Goal: Check status

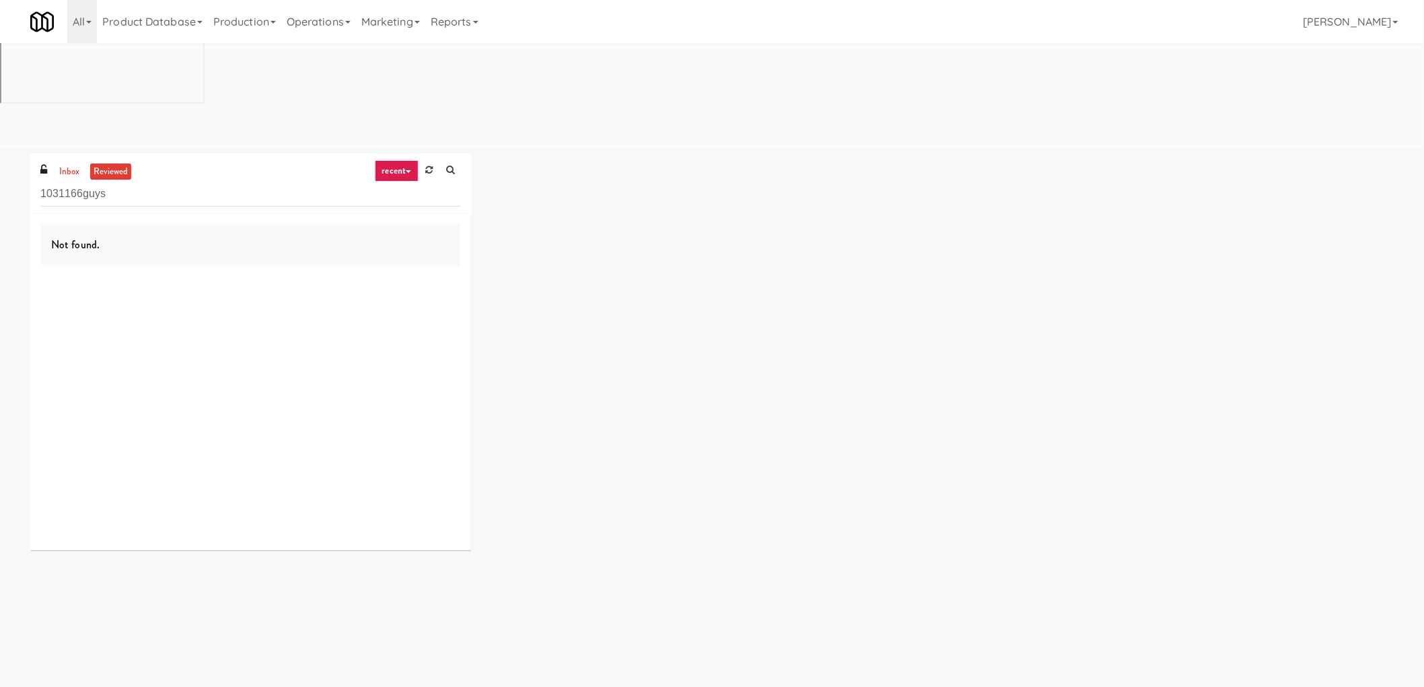
drag, startPoint x: 1163, startPoint y: 88, endPoint x: 1226, endPoint y: 13, distance: 97.9
click at [982, 153] on div "inbox reviewed recent all unclear take inventory issue suspicious failed recent…" at bounding box center [711, 356] width 1383 height 407
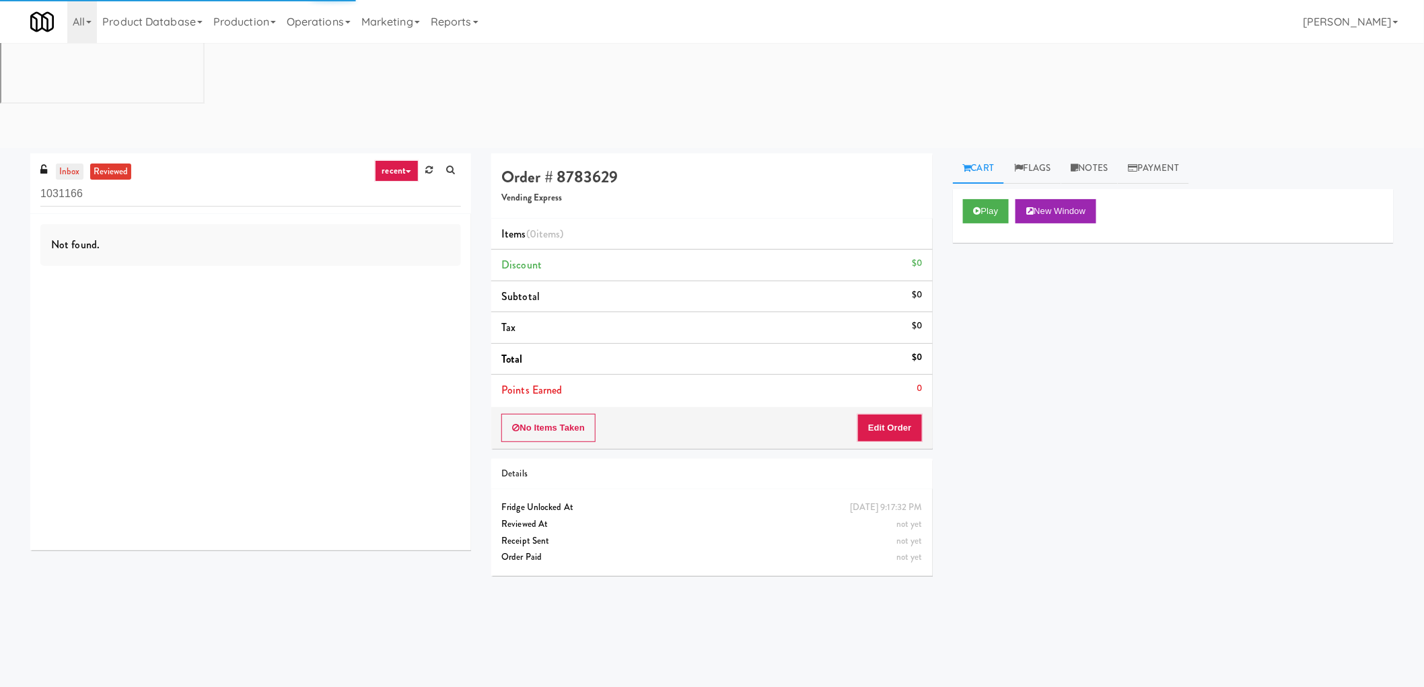
click at [79, 163] on link "inbox" at bounding box center [70, 171] width 28 height 17
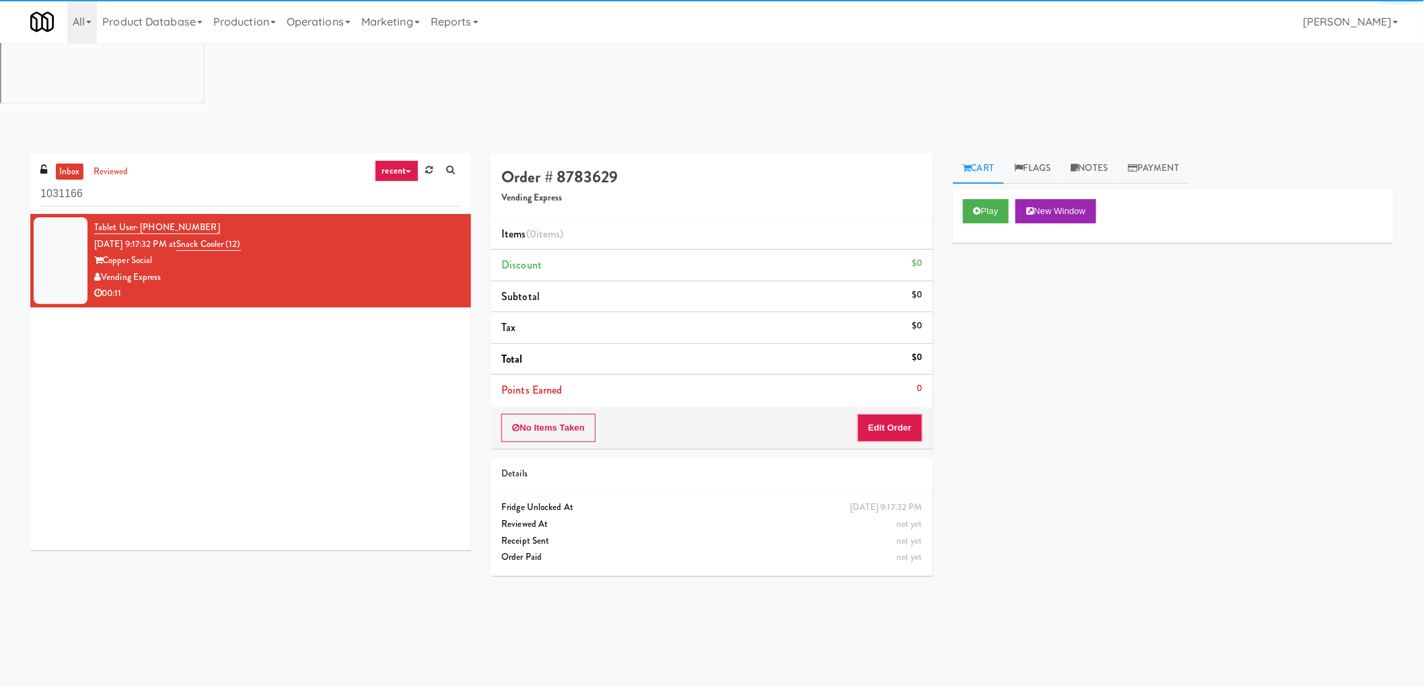
click at [83, 163] on ul "inbox reviewed" at bounding box center [93, 171] width 82 height 17
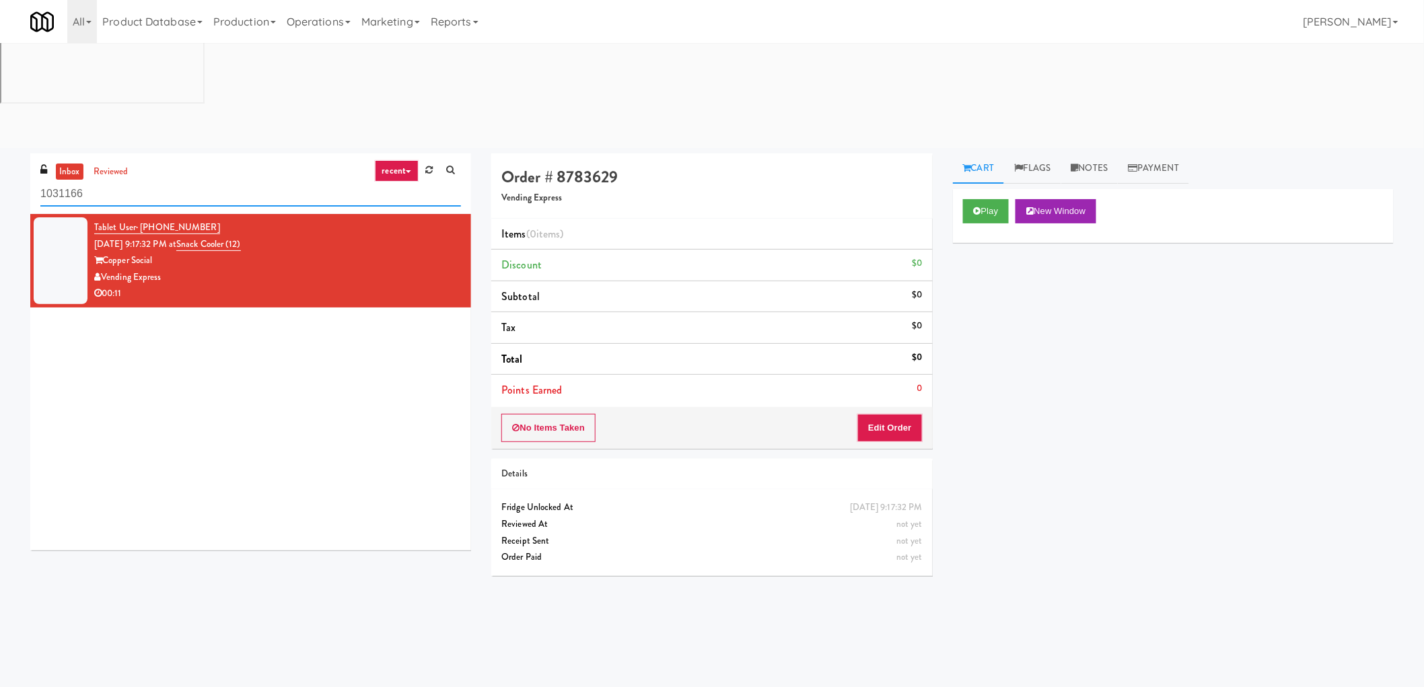
click at [85, 182] on input "1031166" at bounding box center [250, 194] width 421 height 25
click at [970, 199] on button "Play" at bounding box center [986, 211] width 46 height 24
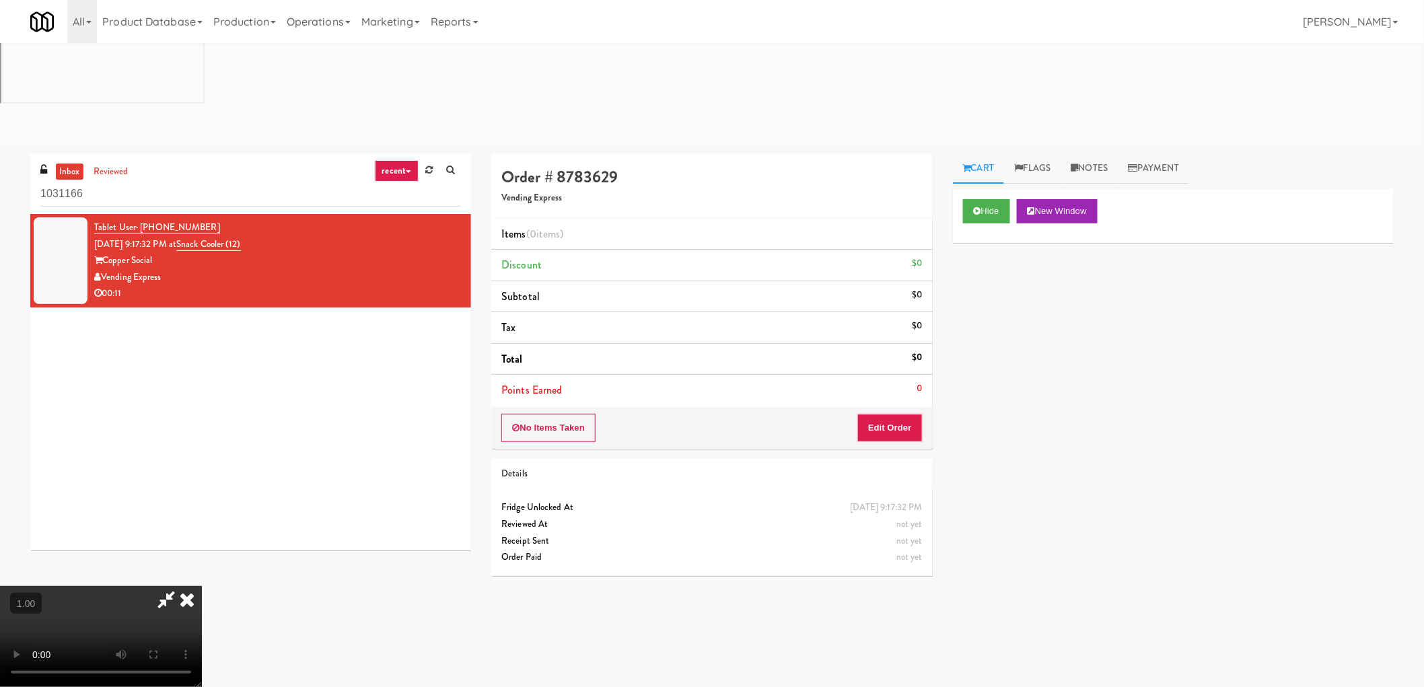
click at [202, 586] on video at bounding box center [101, 636] width 202 height 101
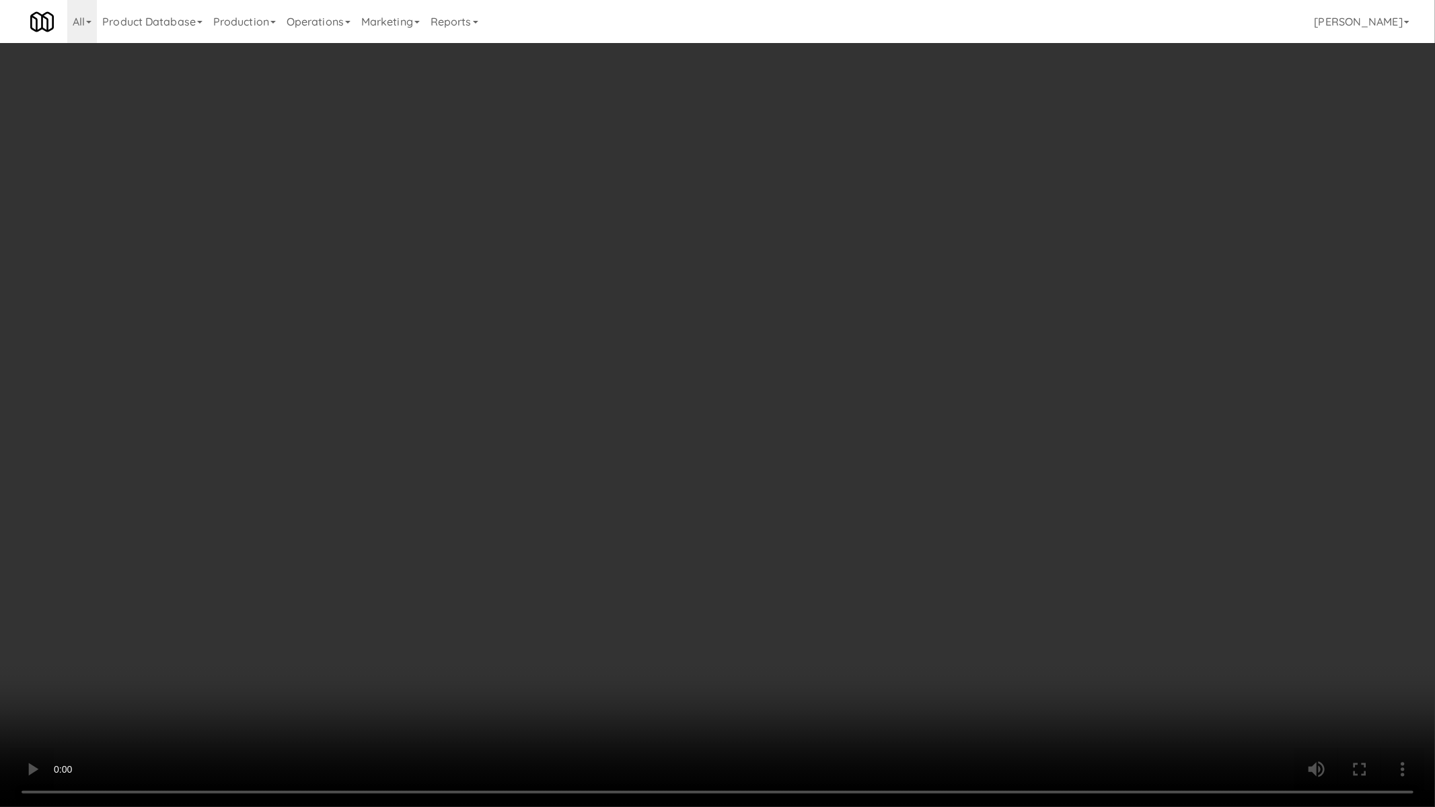
click at [431, 507] on video at bounding box center [717, 403] width 1435 height 807
click at [597, 437] on video at bounding box center [717, 403] width 1435 height 807
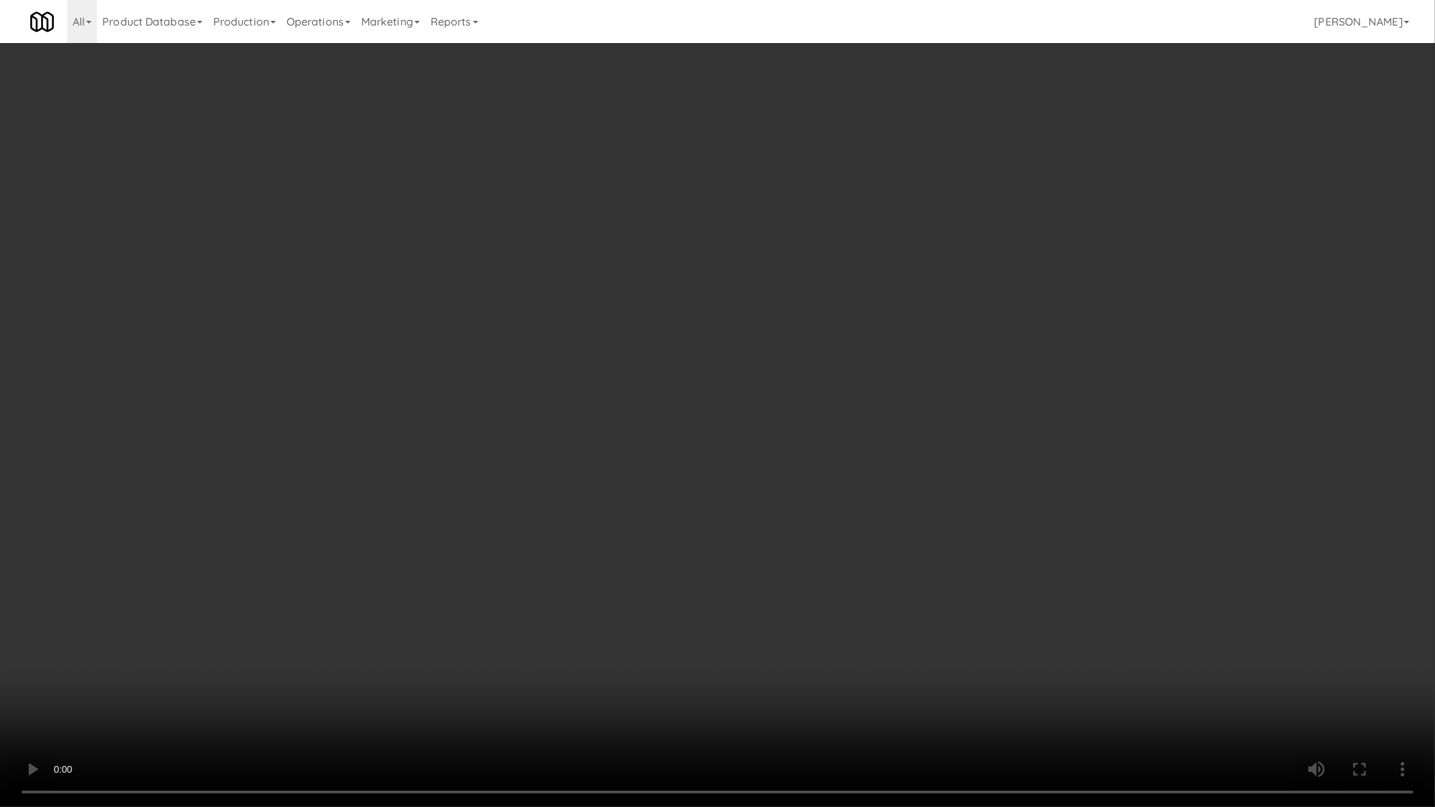
click at [667, 307] on video at bounding box center [717, 403] width 1435 height 807
click at [611, 379] on video at bounding box center [717, 403] width 1435 height 807
click at [610, 377] on video at bounding box center [717, 403] width 1435 height 807
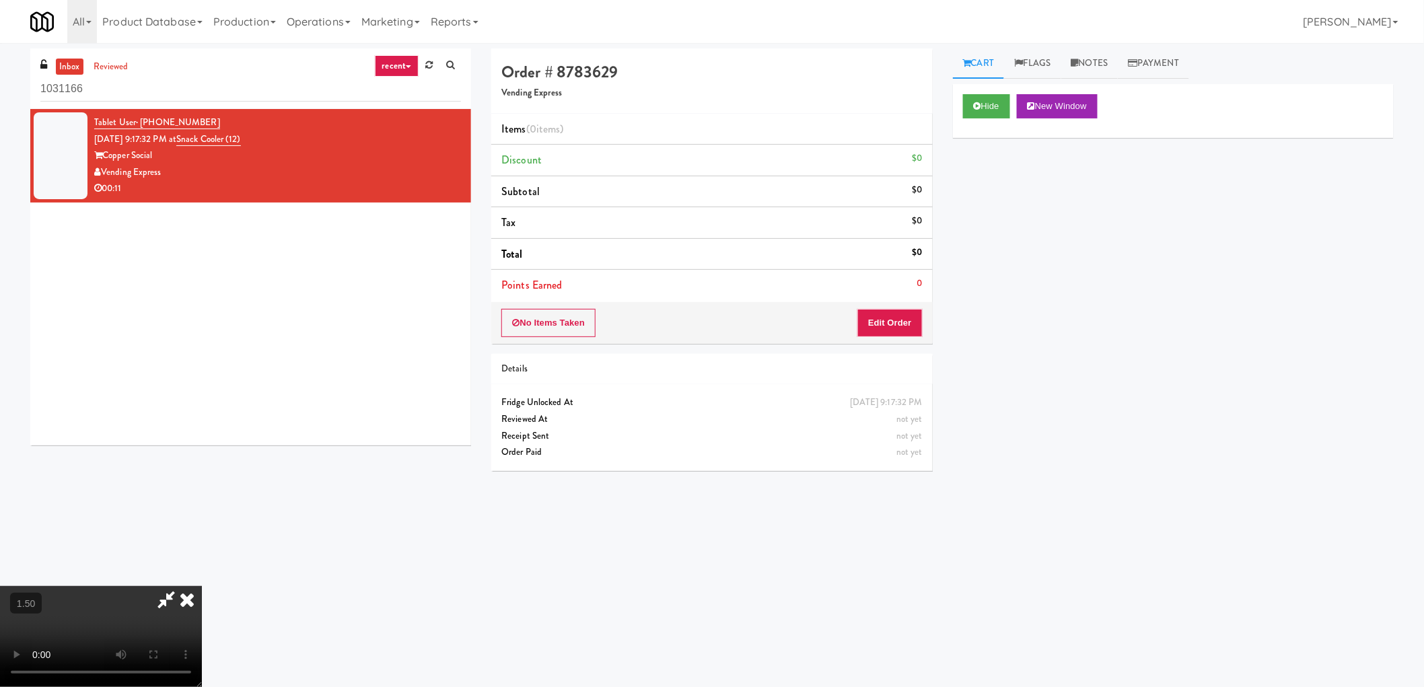
click at [1003, 412] on div "Hide New Window Primary Flag Clear Flag if unable to determine what was taken o…" at bounding box center [1173, 336] width 441 height 505
click at [888, 24] on div "All 325 Vending https://classic.micromart.com/vision-orders/1031166?operator_id…" at bounding box center [711, 21] width 1363 height 43
